Goal: Ask a question

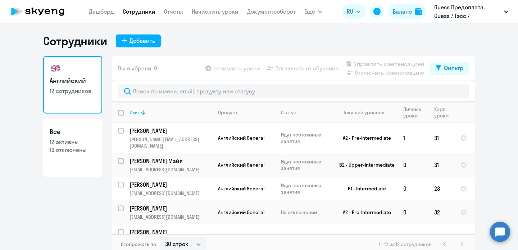
select select "30"
click at [509, 47] on ng-component "Сотрудники Добавить Английский 12 сотрудников Все 12 активны 13 отключены Вы вы…" at bounding box center [259, 144] width 518 height 221
click at [493, 239] on circle at bounding box center [500, 232] width 20 height 20
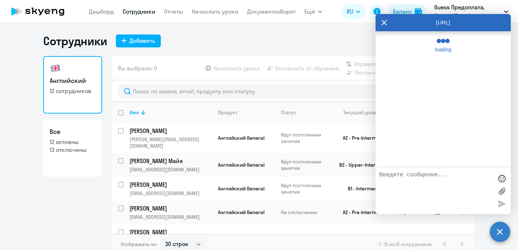
click at [415, 180] on textarea at bounding box center [436, 191] width 114 height 39
type textarea "в"
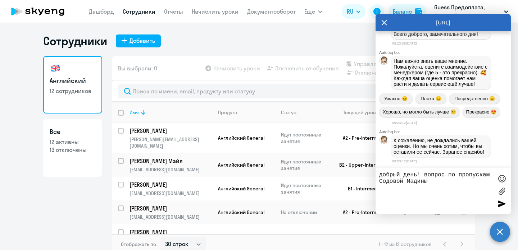
scroll to position [8311, 0]
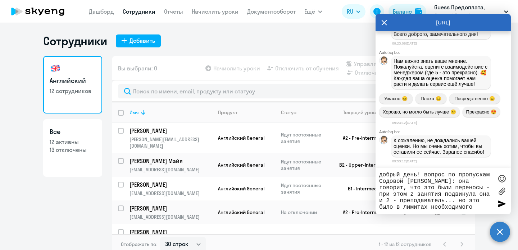
type textarea "добрый день! вопрос по пропускам Содовой [PERSON_NAME]: она говорит, что это бы…"
drag, startPoint x: 483, startPoint y: 210, endPoint x: 367, endPoint y: 156, distance: 128.0
click at [367, 156] on body "[PERSON_NAME] Отчеты Начислить уроки Документооборот Ещё Все продукты Дашборд С…" at bounding box center [259, 125] width 518 height 250
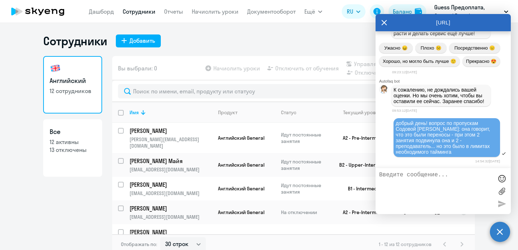
scroll to position [8419, 0]
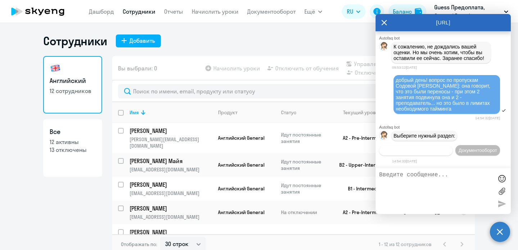
click at [449, 148] on span "Операционное сопровождение" at bounding box center [416, 150] width 68 height 5
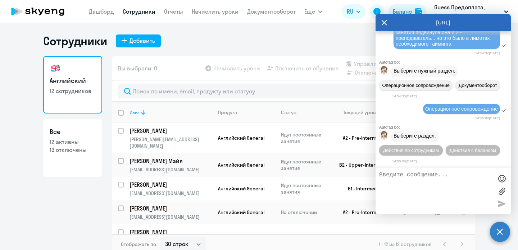
scroll to position [8484, 0]
click at [422, 150] on span "Действия по сотрудникам" at bounding box center [411, 150] width 56 height 5
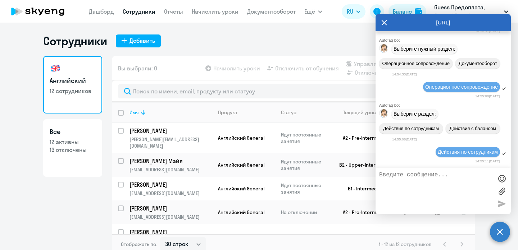
scroll to position [8578, 0]
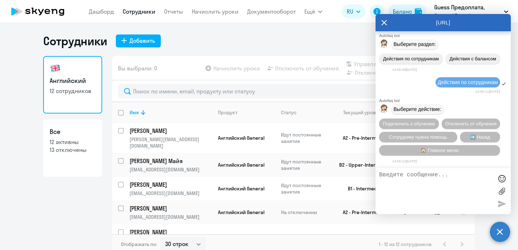
click at [435, 178] on textarea at bounding box center [436, 191] width 114 height 39
type textarea "другое.."
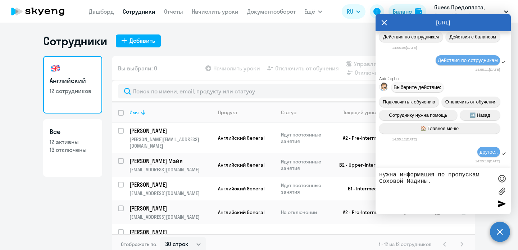
type textarea "нужна информация по пропускам Соховой Мадины.."
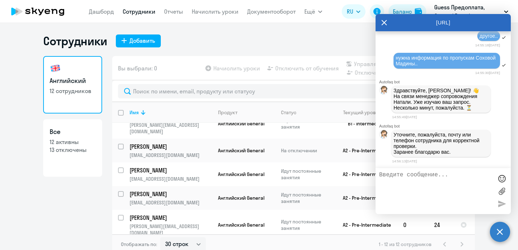
scroll to position [116, 0]
click at [398, 172] on textarea at bounding box center [436, 191] width 114 height 39
type textarea "[EMAIL_ADDRESS][DOMAIN_NAME]"
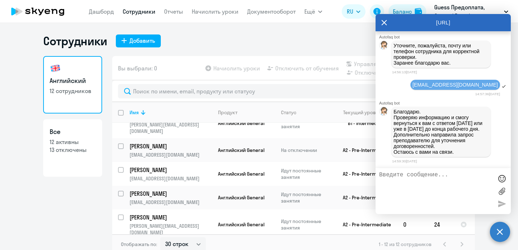
scroll to position [8818, 0]
type textarea "j"
type textarea "отлично! буду ждать👌🏼"
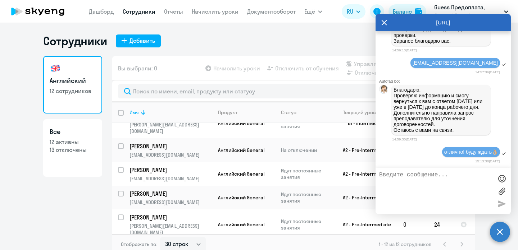
scroll to position [8842, 0]
